Goal: Information Seeking & Learning: Understand process/instructions

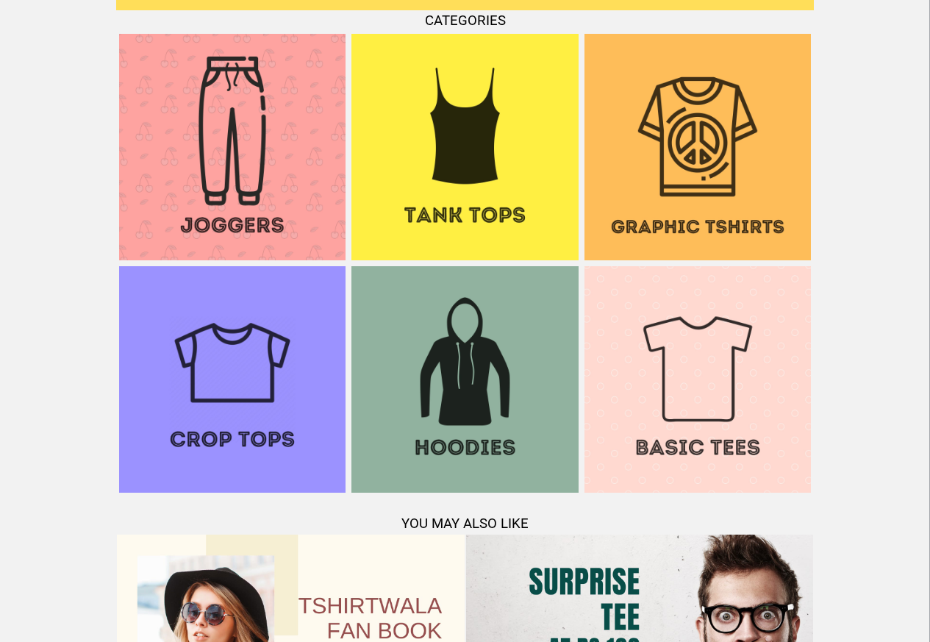
scroll to position [1419, 0]
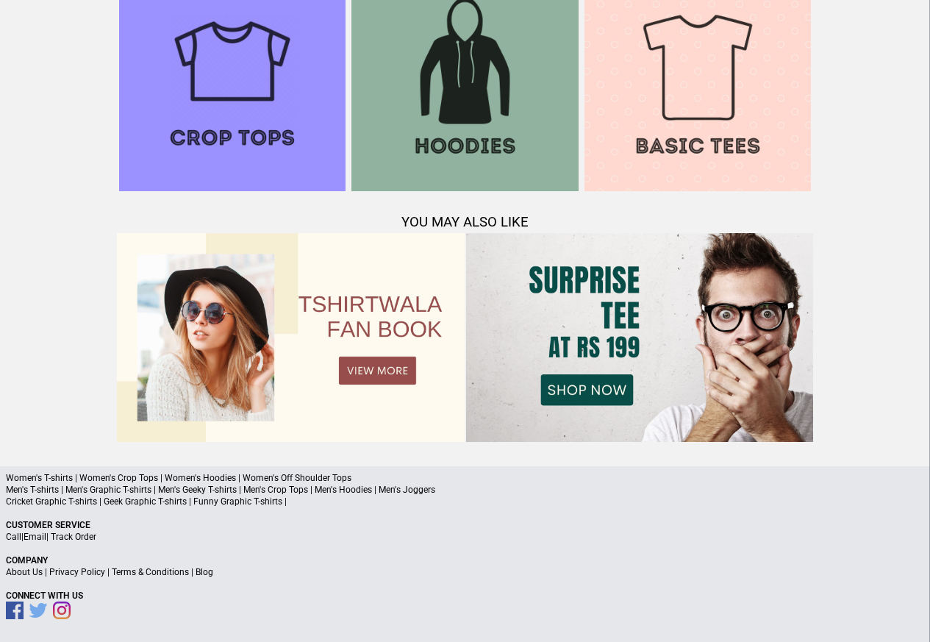
click at [149, 572] on link "Terms & Conditions" at bounding box center [150, 572] width 77 height 10
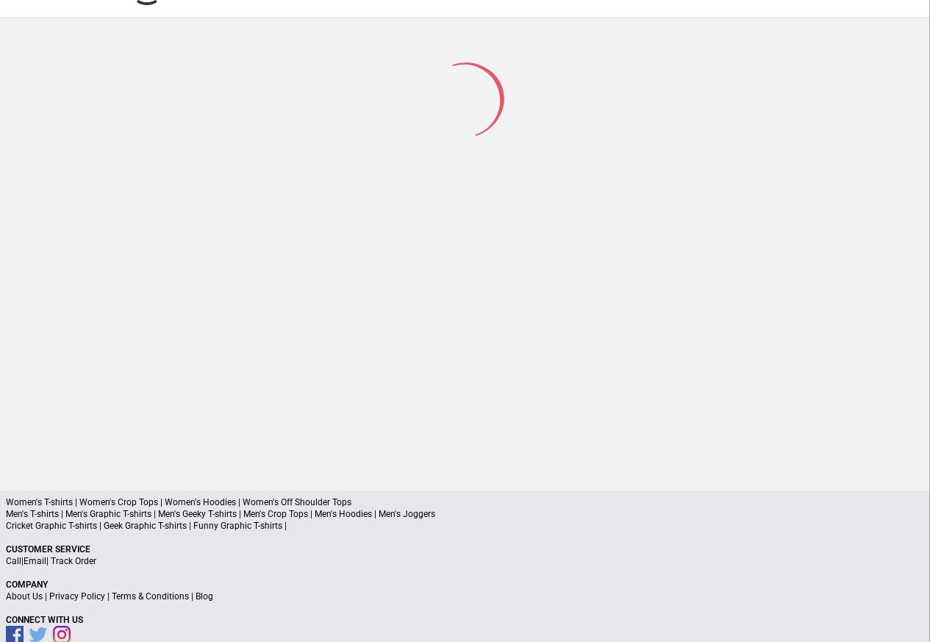
scroll to position [70, 0]
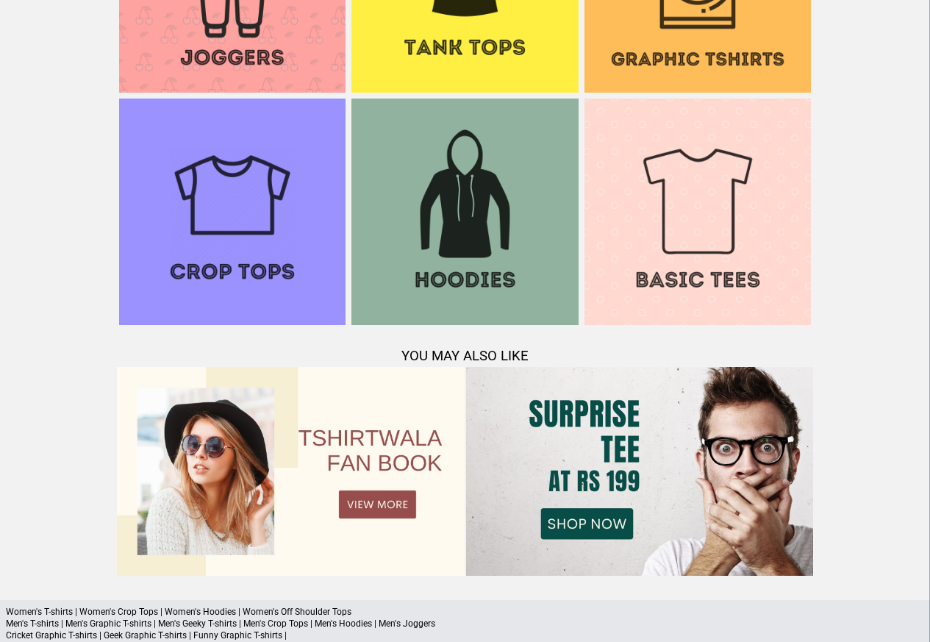
scroll to position [1419, 0]
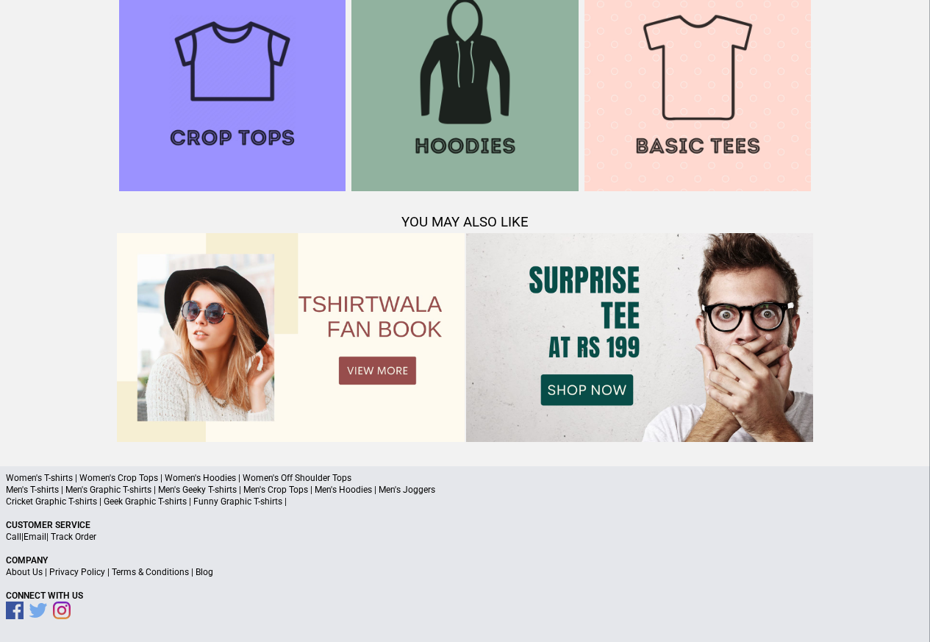
click at [86, 533] on link "Track Order" at bounding box center [74, 537] width 46 height 10
click at [75, 535] on link "Track Order" at bounding box center [74, 537] width 46 height 10
click at [74, 536] on link "Track Order" at bounding box center [74, 537] width 46 height 10
click at [85, 535] on link "Track Order" at bounding box center [74, 537] width 46 height 10
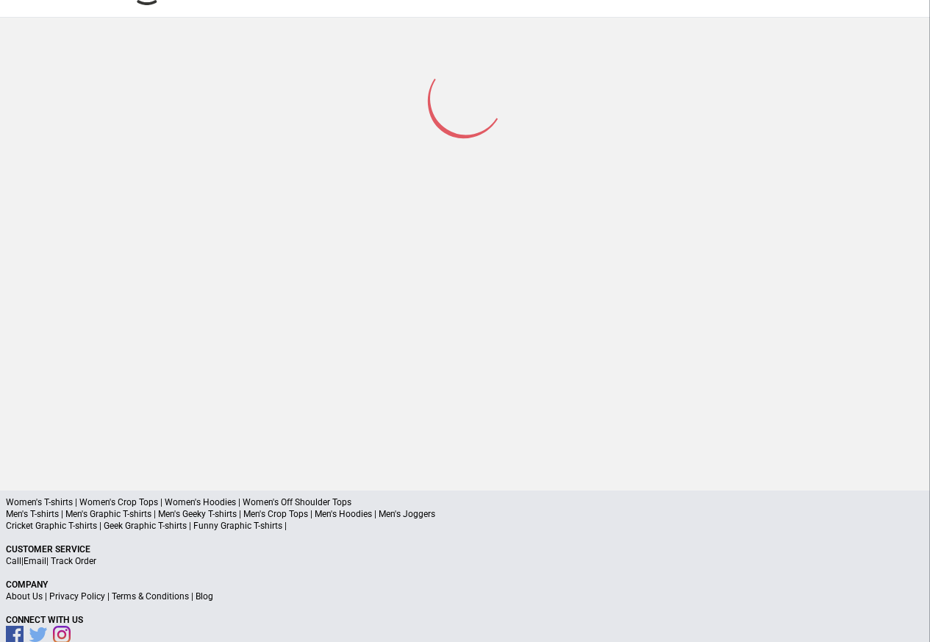
scroll to position [70, 0]
